Goal: Task Accomplishment & Management: Use online tool/utility

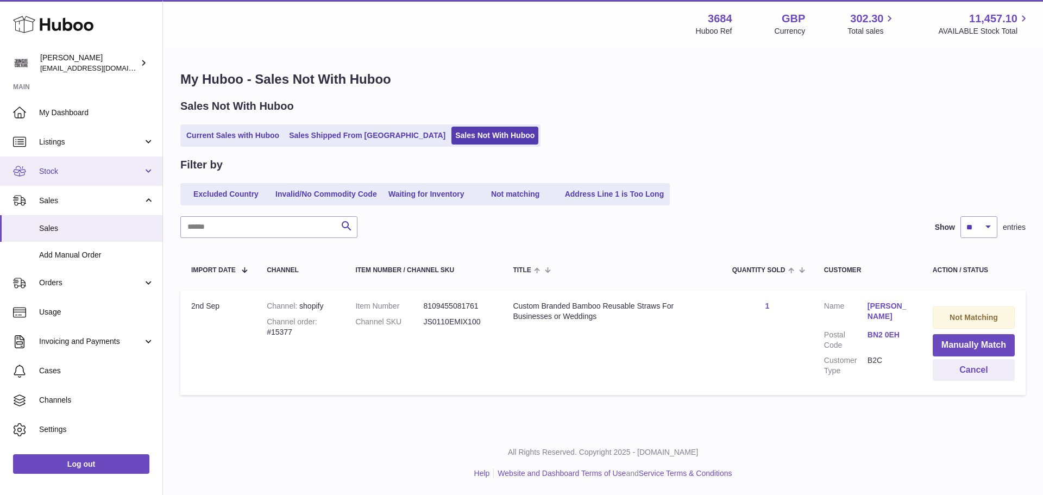
click at [74, 166] on span "Stock" at bounding box center [91, 171] width 104 height 10
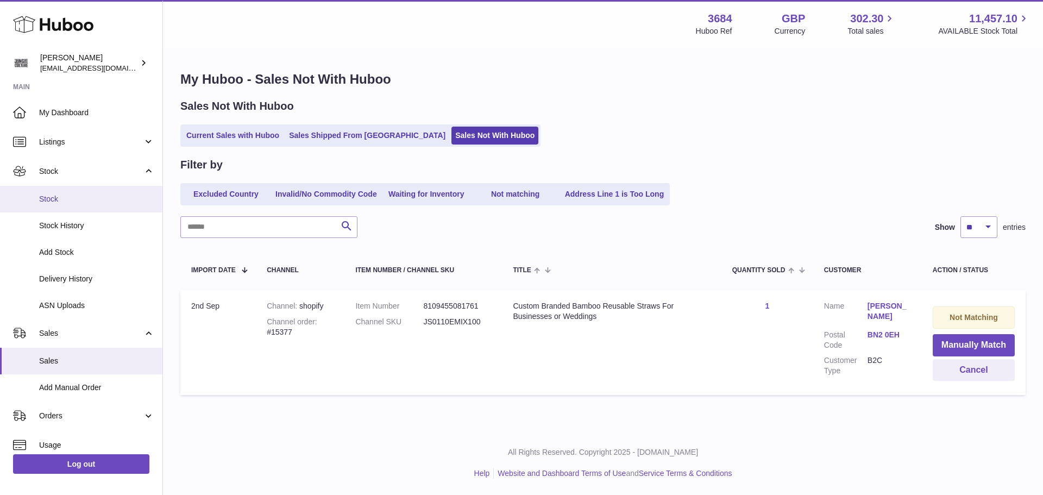
click at [66, 201] on span "Stock" at bounding box center [96, 199] width 115 height 10
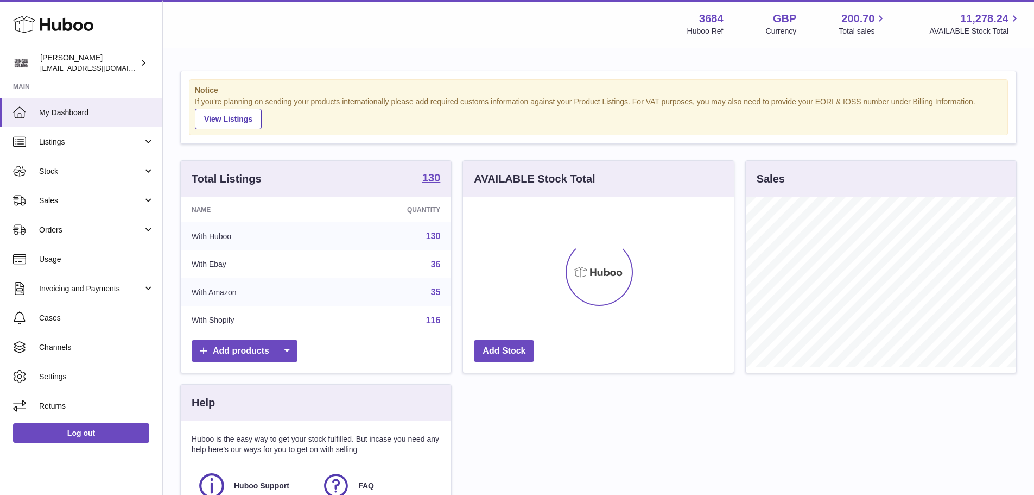
scroll to position [169, 271]
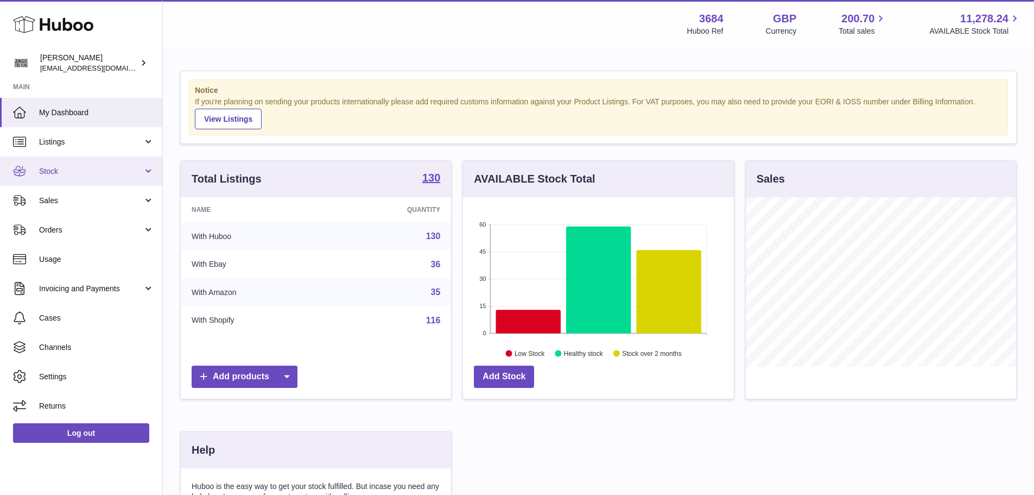
click at [83, 174] on span "Stock" at bounding box center [91, 171] width 104 height 10
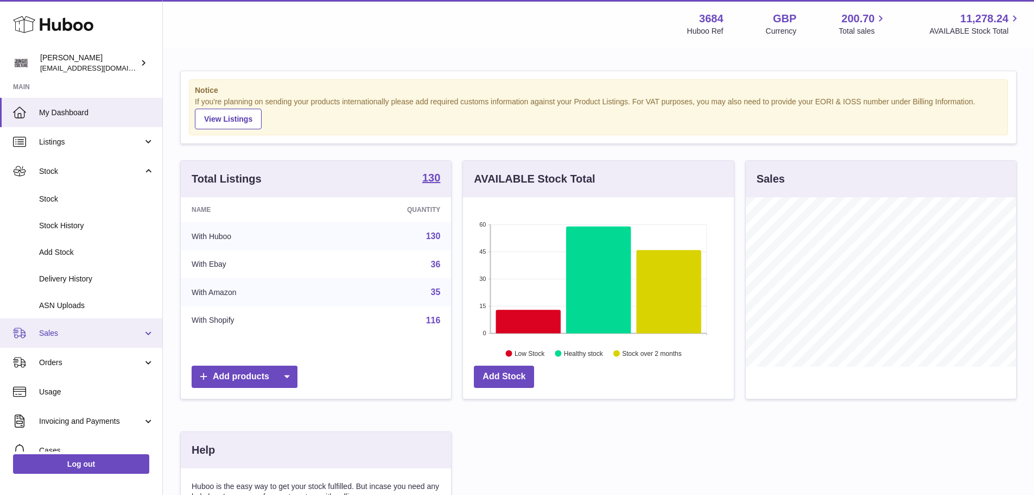
click at [54, 345] on link "Sales" at bounding box center [81, 332] width 162 height 29
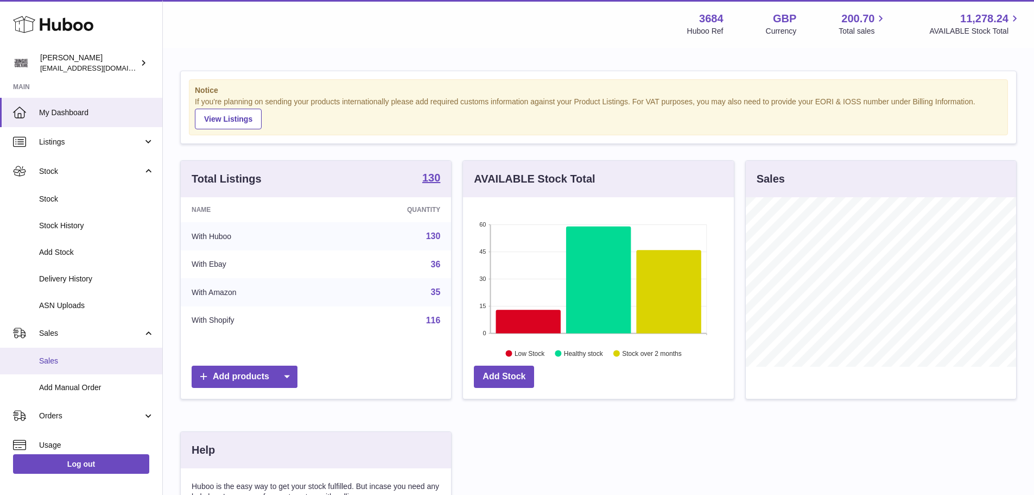
click at [48, 364] on span "Sales" at bounding box center [96, 361] width 115 height 10
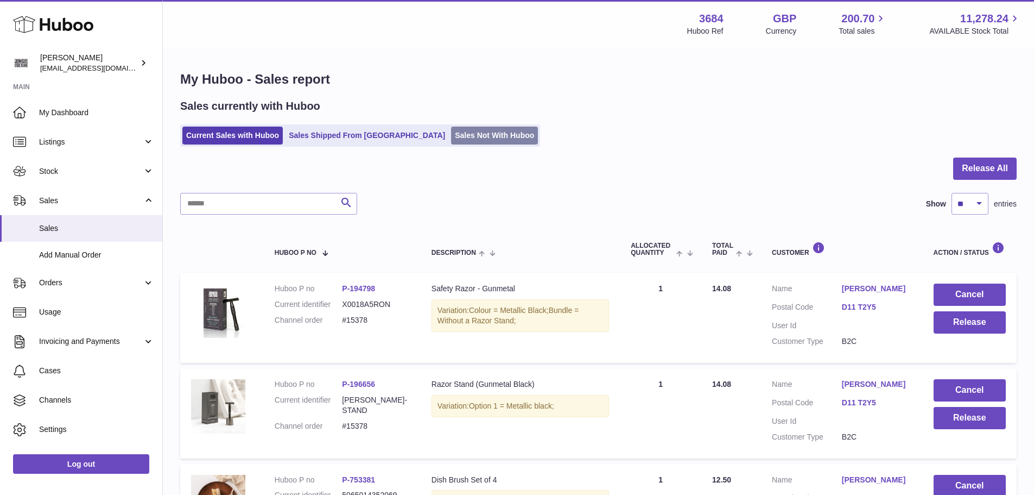
click at [458, 135] on link "Sales Not With Huboo" at bounding box center [494, 136] width 87 height 18
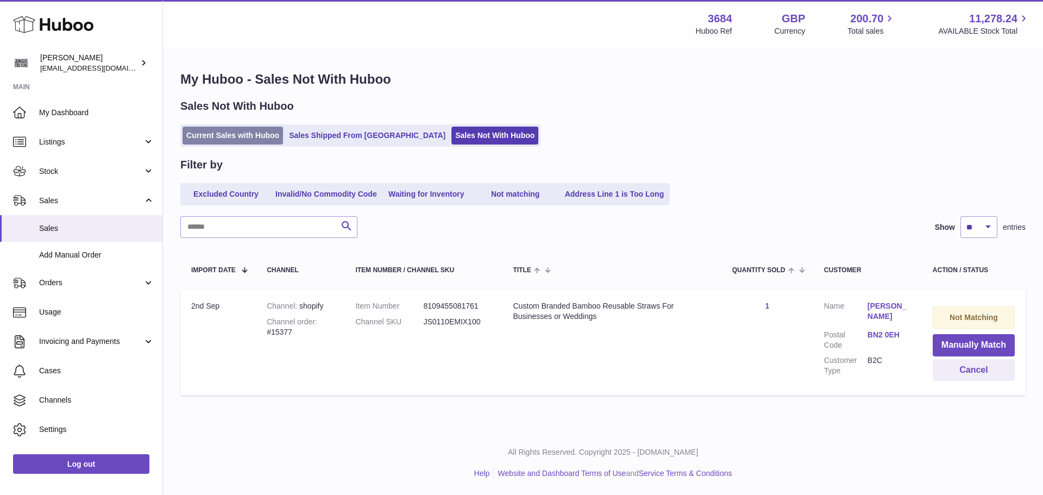
click at [244, 135] on link "Current Sales with Huboo" at bounding box center [232, 136] width 100 height 18
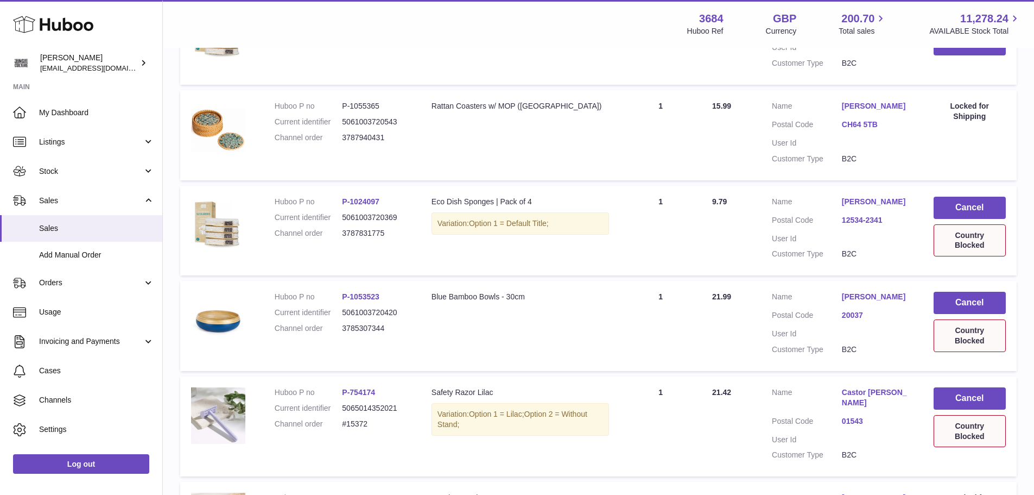
scroll to position [706, 0]
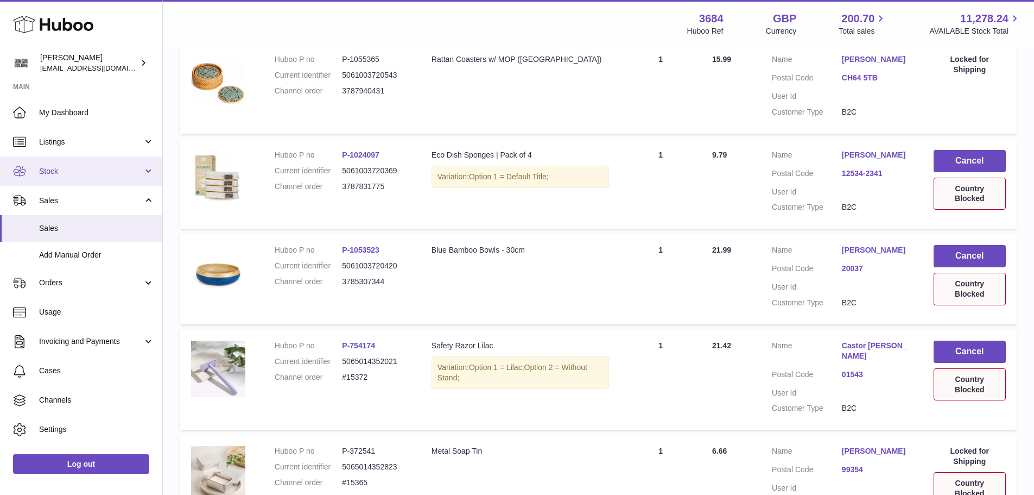
click at [74, 173] on span "Stock" at bounding box center [91, 171] width 104 height 10
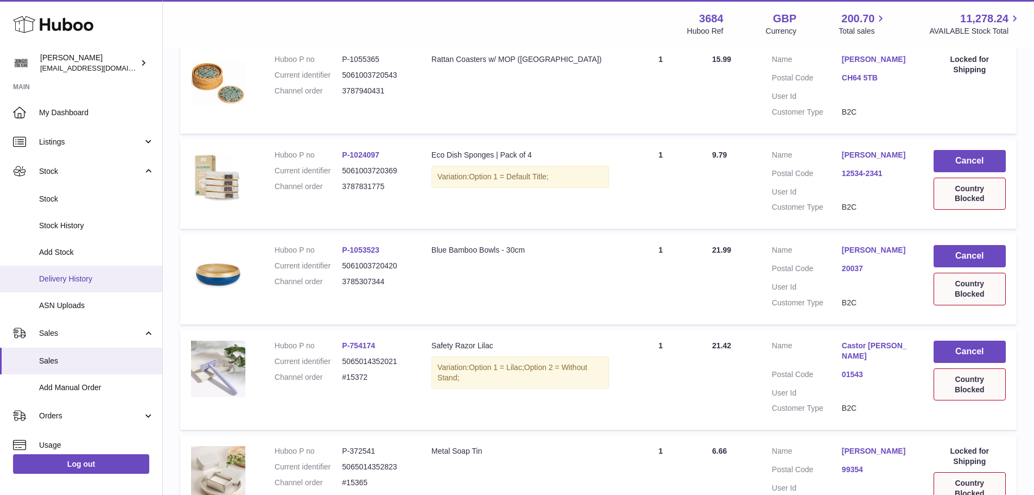
click at [54, 286] on link "Delivery History" at bounding box center [81, 279] width 162 height 27
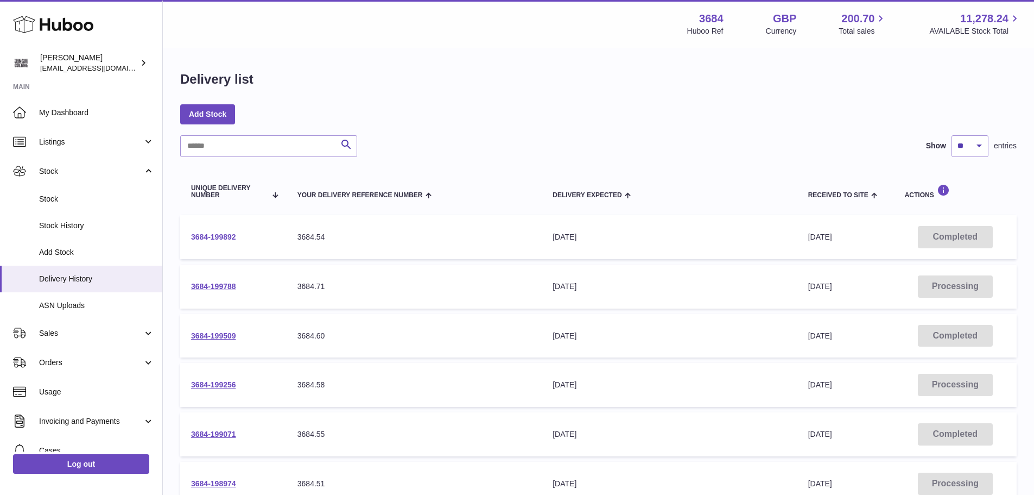
click at [205, 237] on link "3684-199892" at bounding box center [213, 236] width 45 height 9
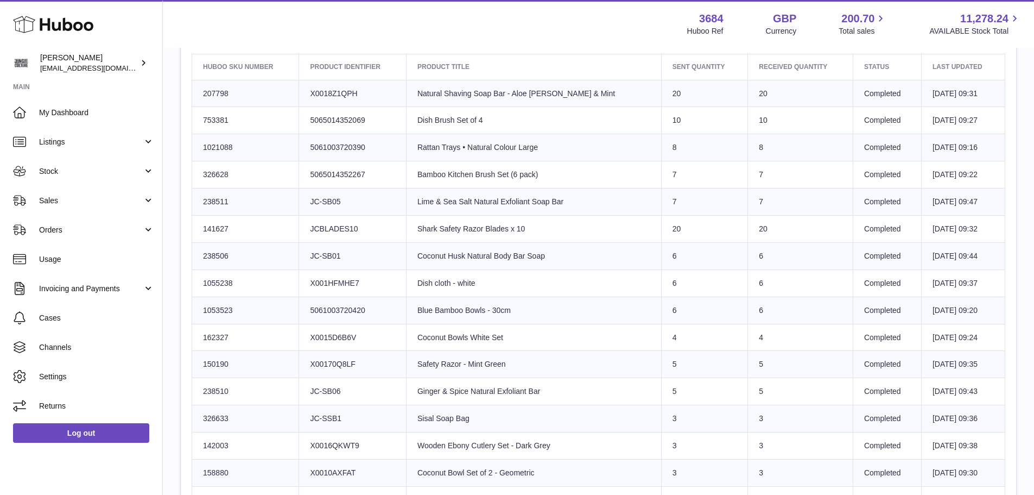
scroll to position [326, 0]
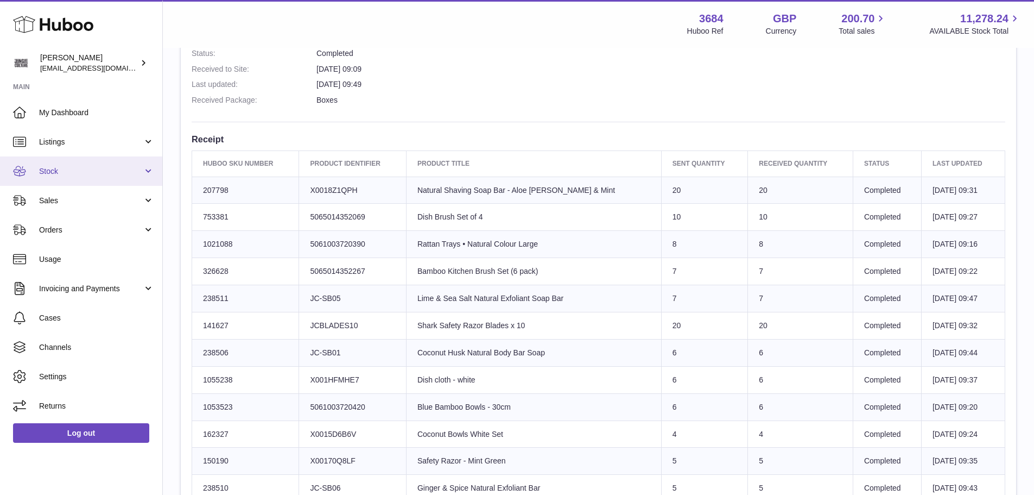
click at [74, 167] on span "Stock" at bounding box center [91, 171] width 104 height 10
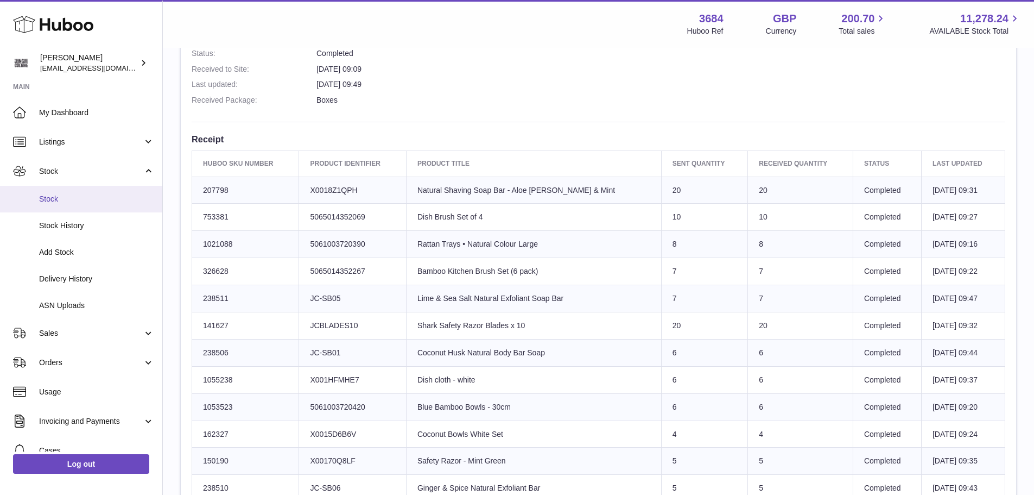
click at [69, 192] on link "Stock" at bounding box center [81, 199] width 162 height 27
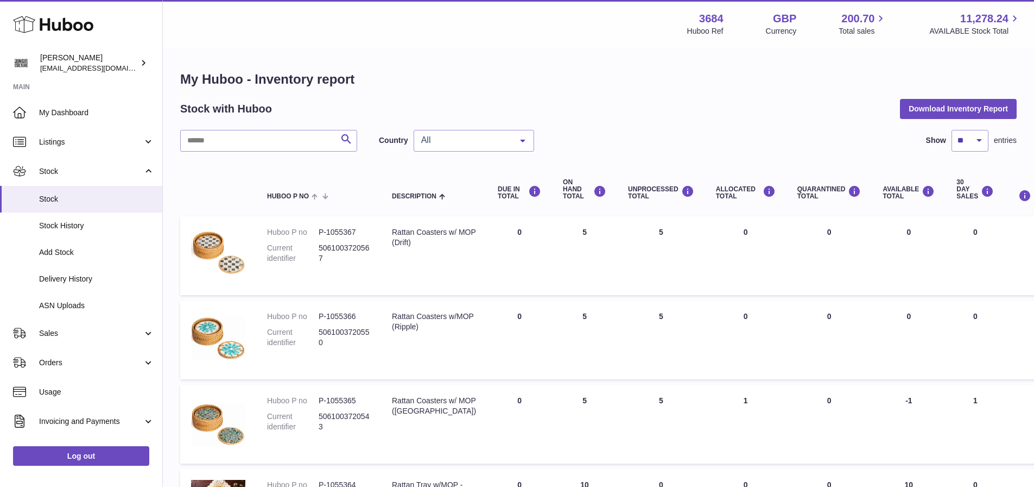
click at [928, 112] on button "Download Inventory Report" at bounding box center [958, 109] width 117 height 20
